Goal: Transaction & Acquisition: Subscribe to service/newsletter

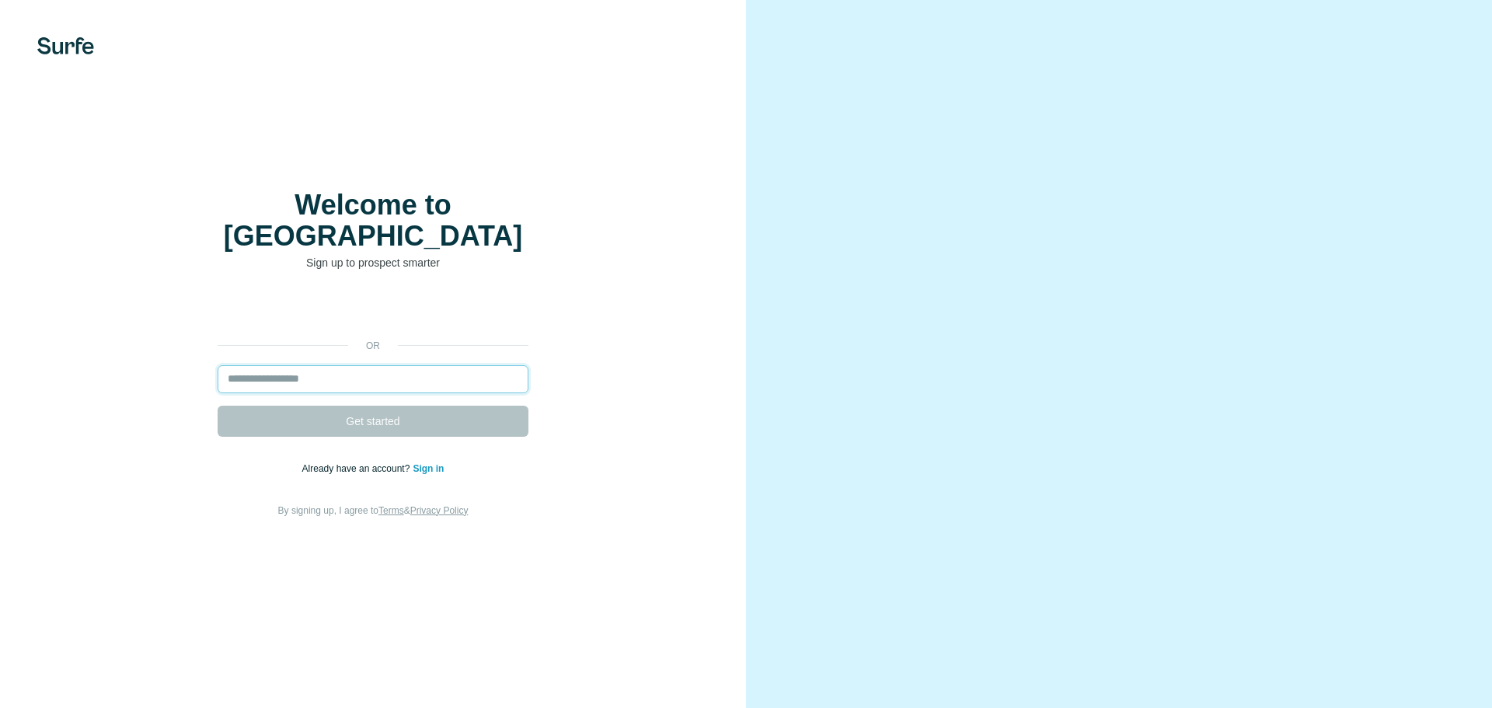
drag, startPoint x: 0, startPoint y: 0, endPoint x: 412, endPoint y: 371, distance: 554.0
click at [412, 371] on input "email" at bounding box center [373, 379] width 311 height 28
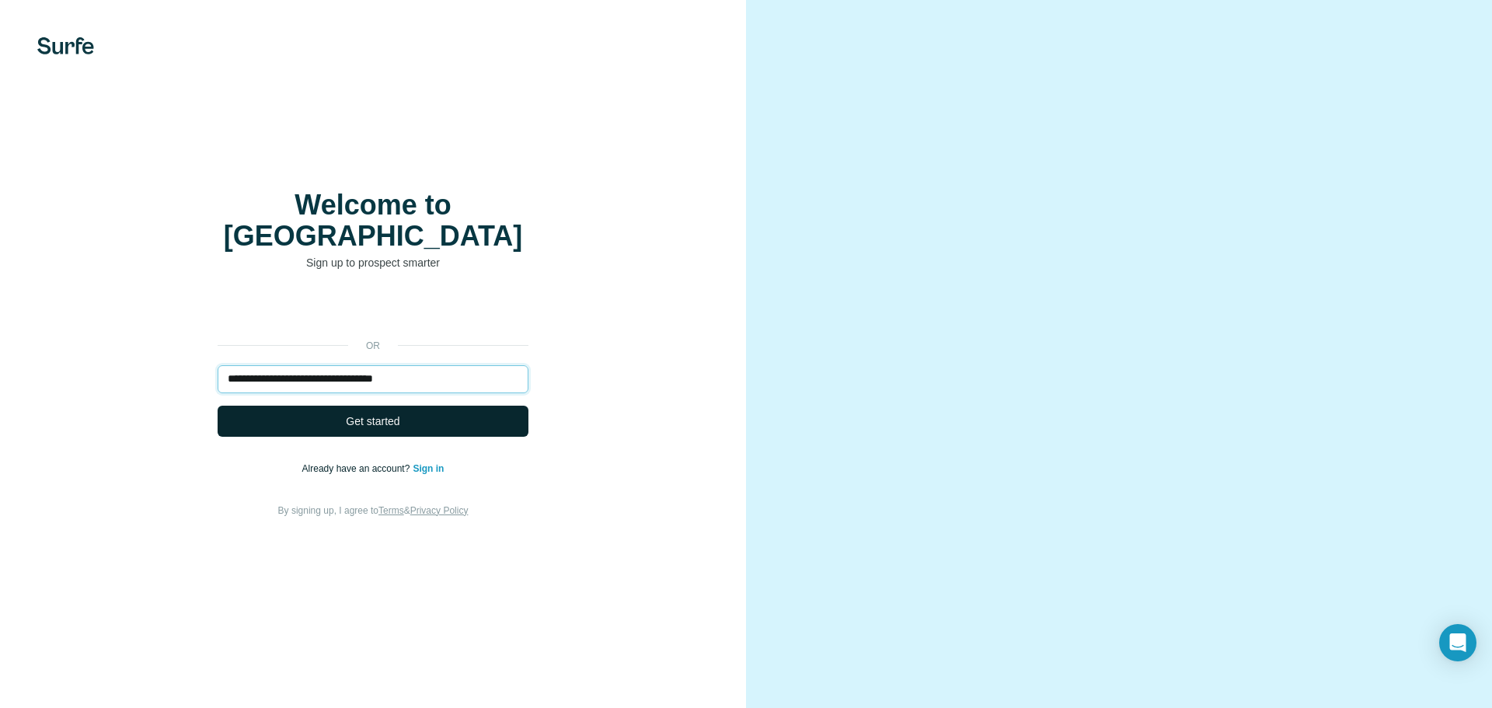
type input "**********"
click at [400, 406] on button "Get started" at bounding box center [373, 421] width 311 height 31
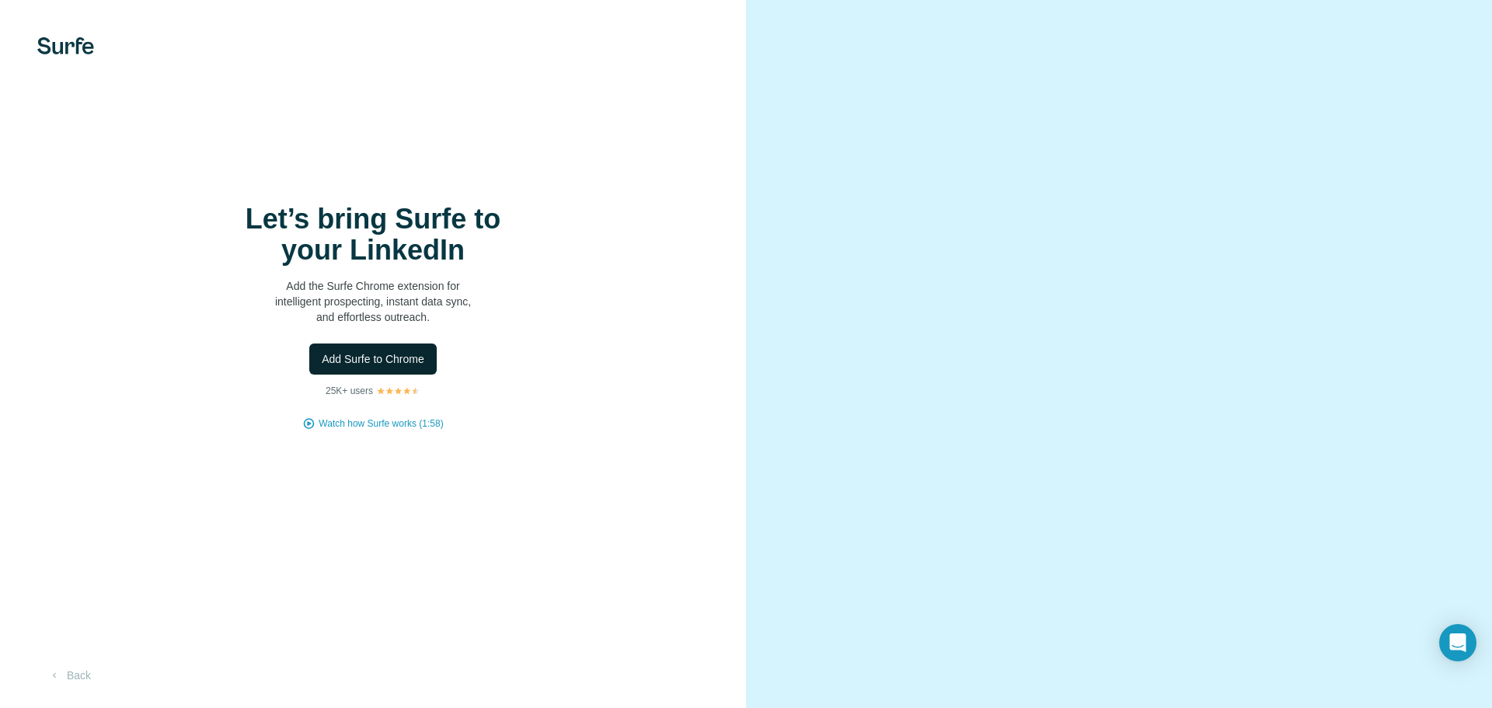
click at [396, 364] on span "Add Surfe to Chrome" at bounding box center [373, 359] width 103 height 16
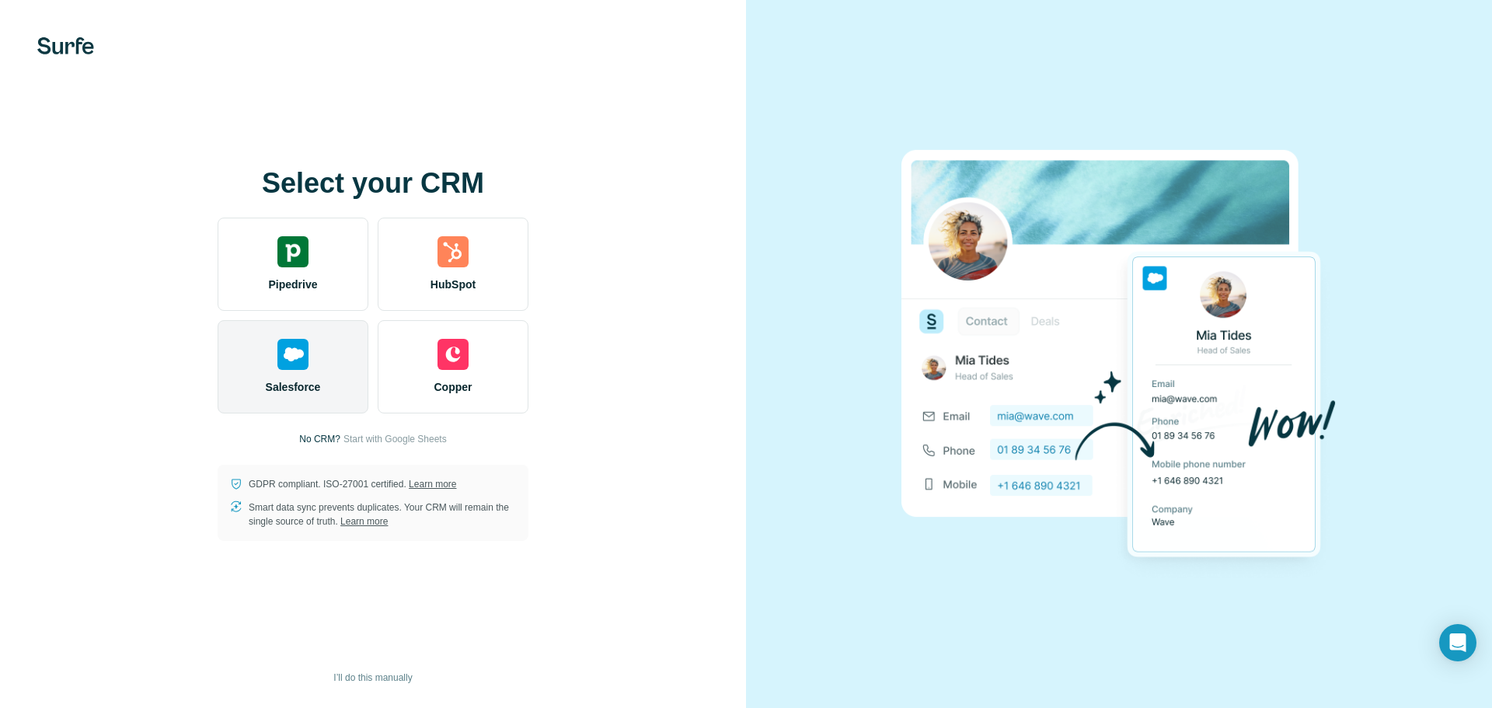
click at [303, 354] on img at bounding box center [292, 354] width 31 height 31
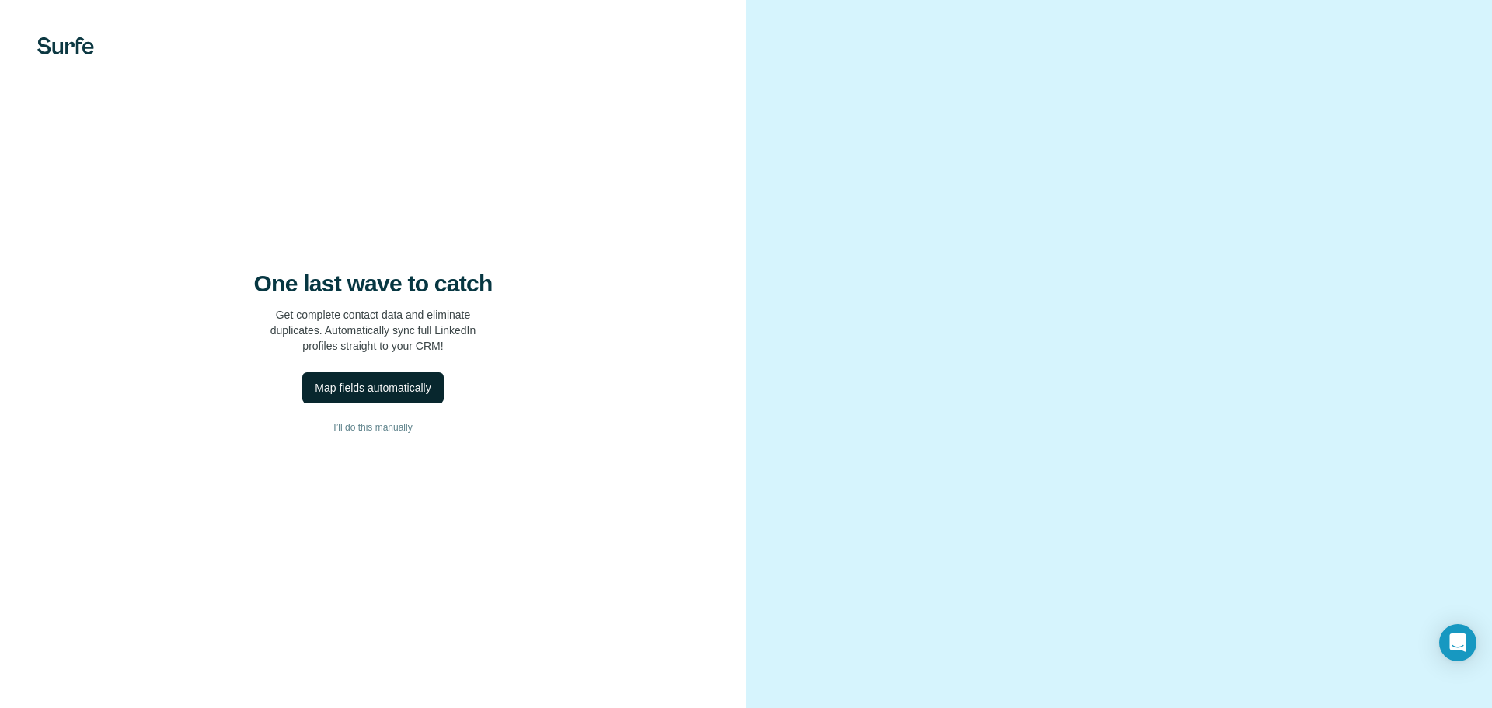
click at [381, 383] on div "Map fields automatically" at bounding box center [373, 388] width 116 height 16
